Goal: Task Accomplishment & Management: Manage account settings

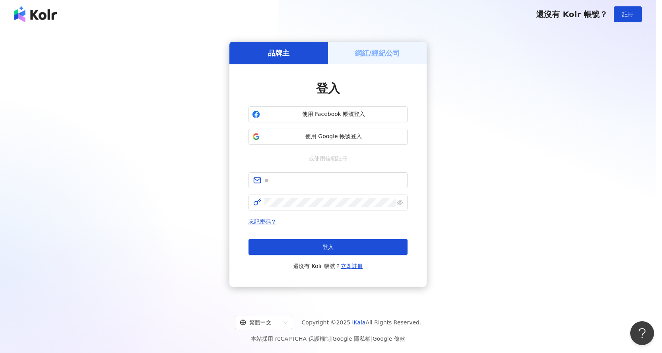
click at [334, 115] on body "還沒有 Kolr 帳號？ 註冊 品牌主 網紅/經紀公司 登入 使用 Facebook 帳號登入 使用 Google 帳號登入 或使用信箱註冊 忘記密碼？ 登入…" at bounding box center [328, 176] width 656 height 353
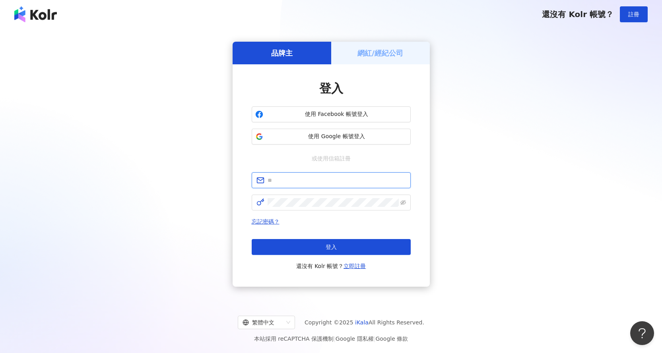
click at [334, 184] on input "text" at bounding box center [337, 180] width 138 height 9
click at [348, 183] on input "text" at bounding box center [337, 180] width 138 height 9
type input "*"
type input "**********"
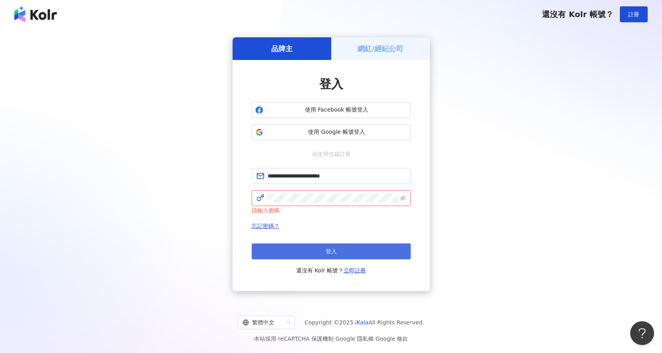
click at [317, 249] on button "登入" at bounding box center [331, 252] width 159 height 16
